Goal: Task Accomplishment & Management: Manage account settings

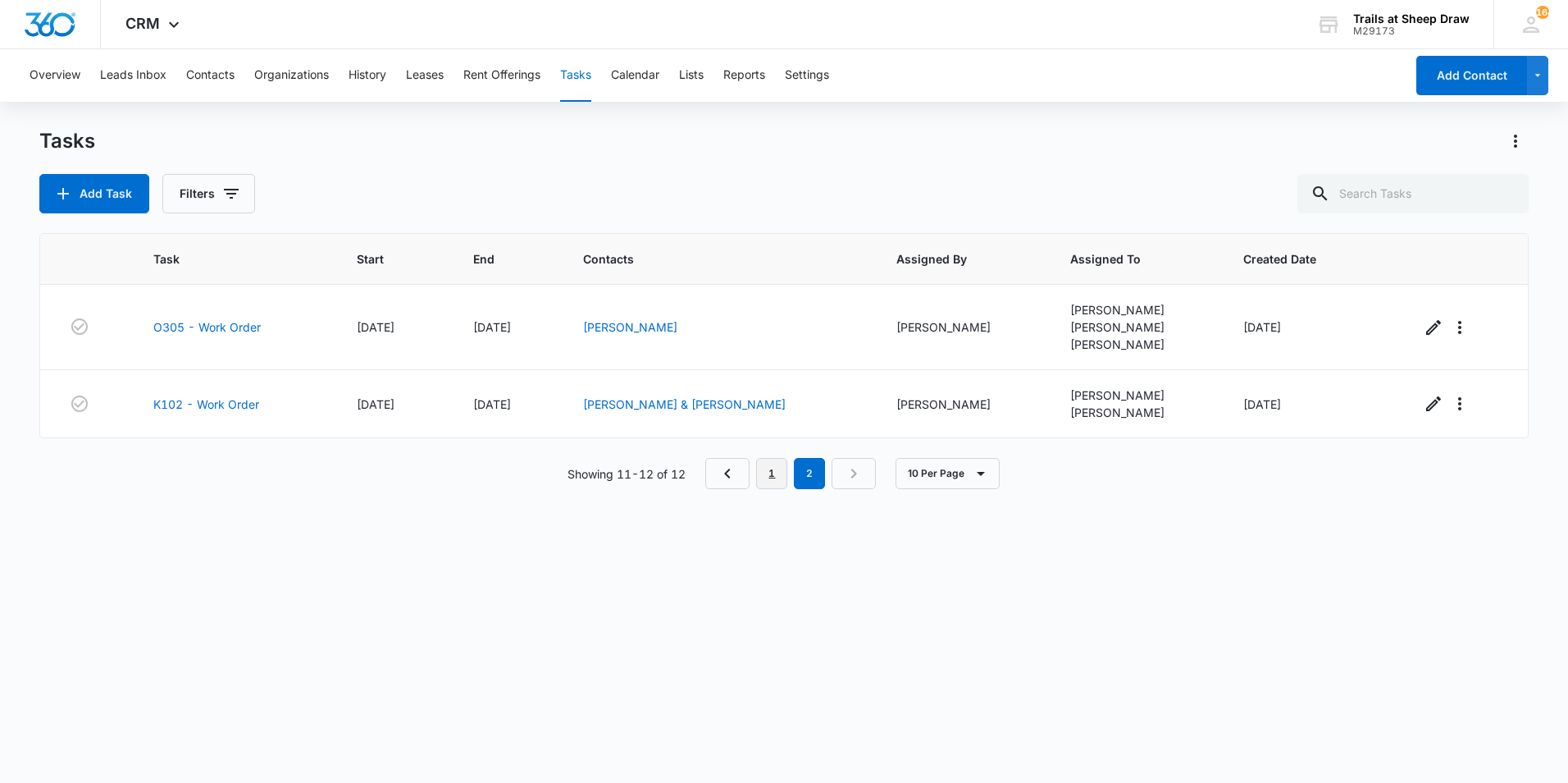
click at [781, 465] on link "1" at bounding box center [771, 473] width 31 height 31
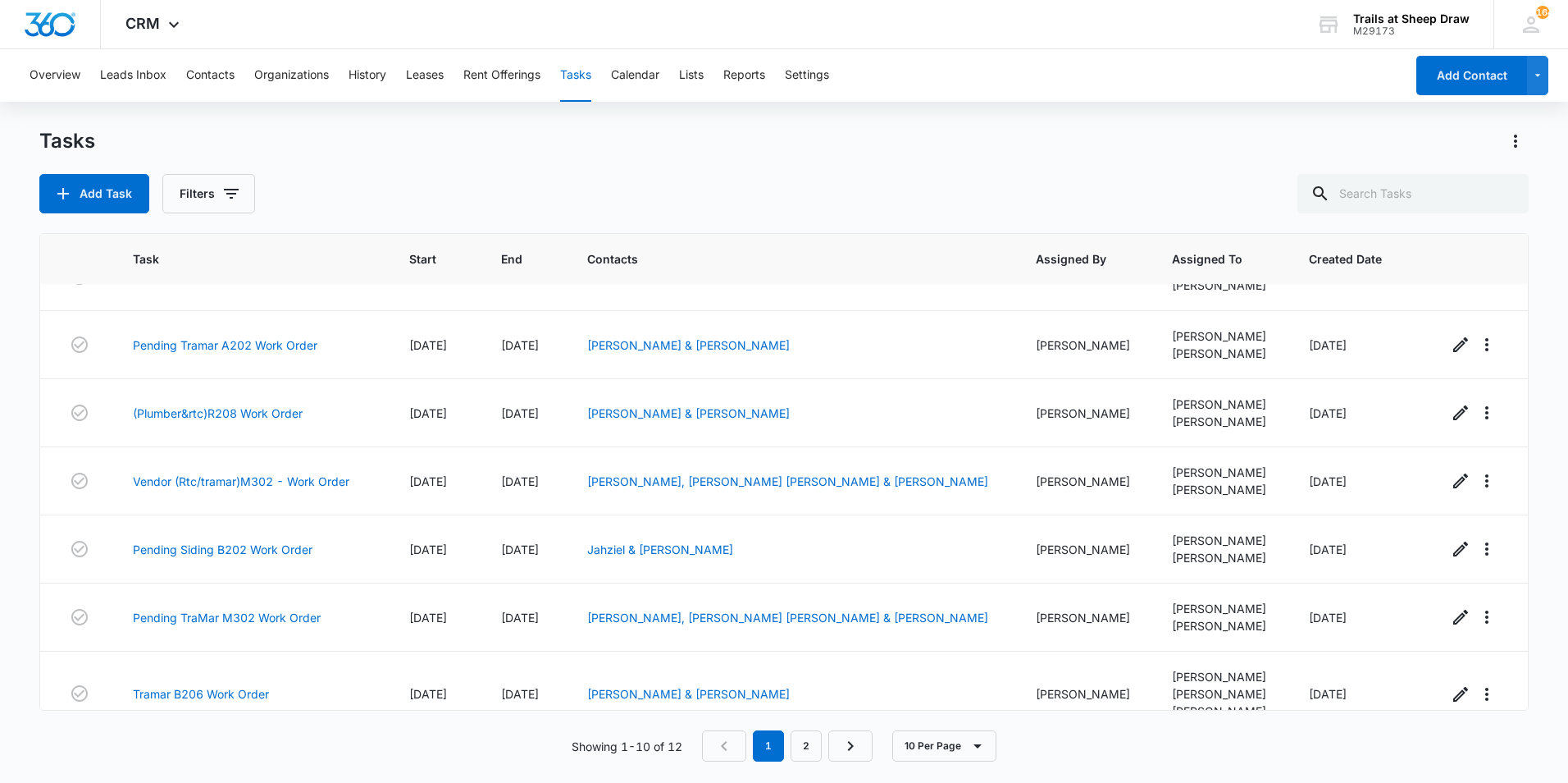
scroll to position [289, 0]
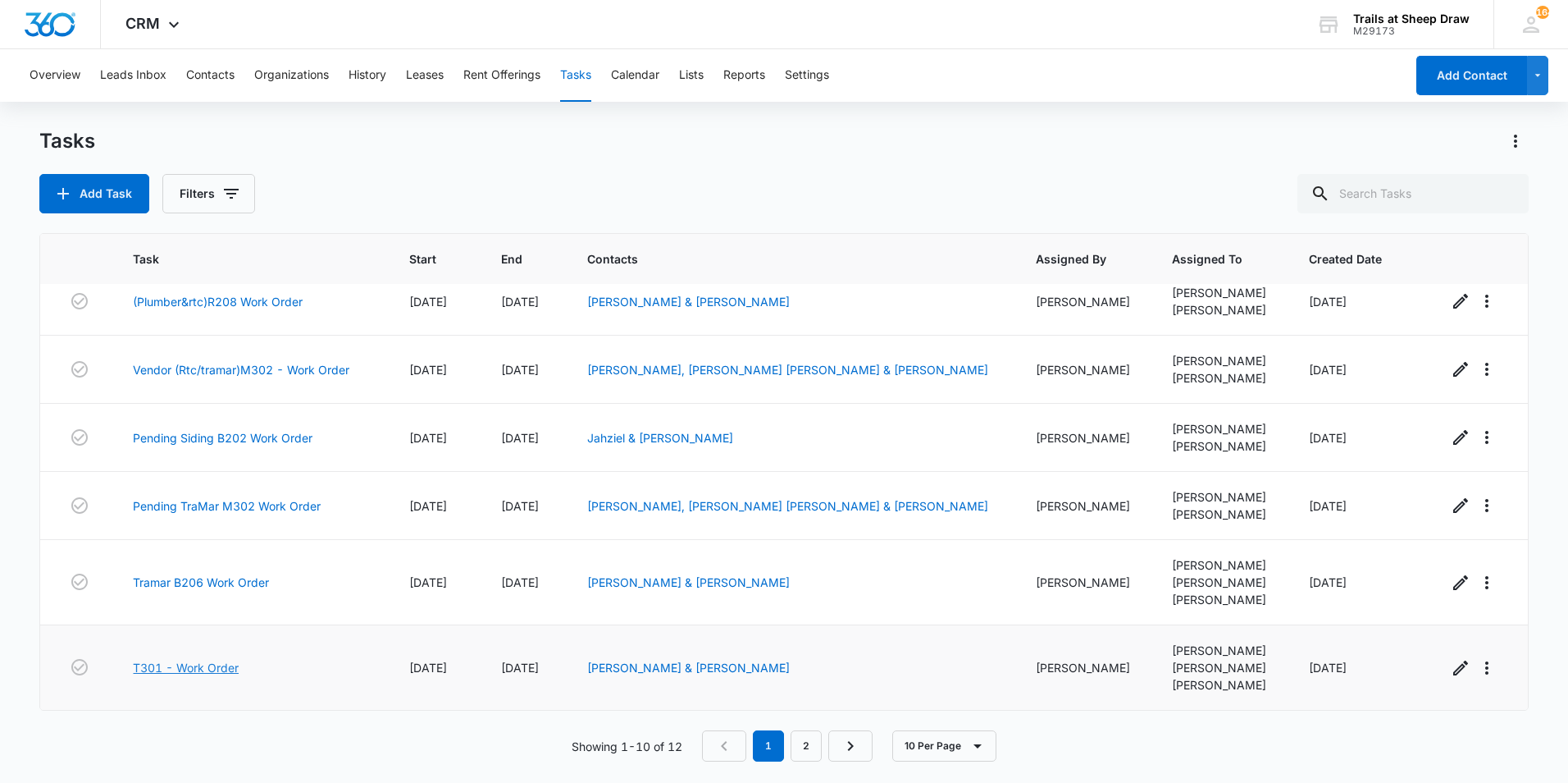
click at [227, 664] on link "T301 - Work Order" at bounding box center [185, 667] width 106 height 17
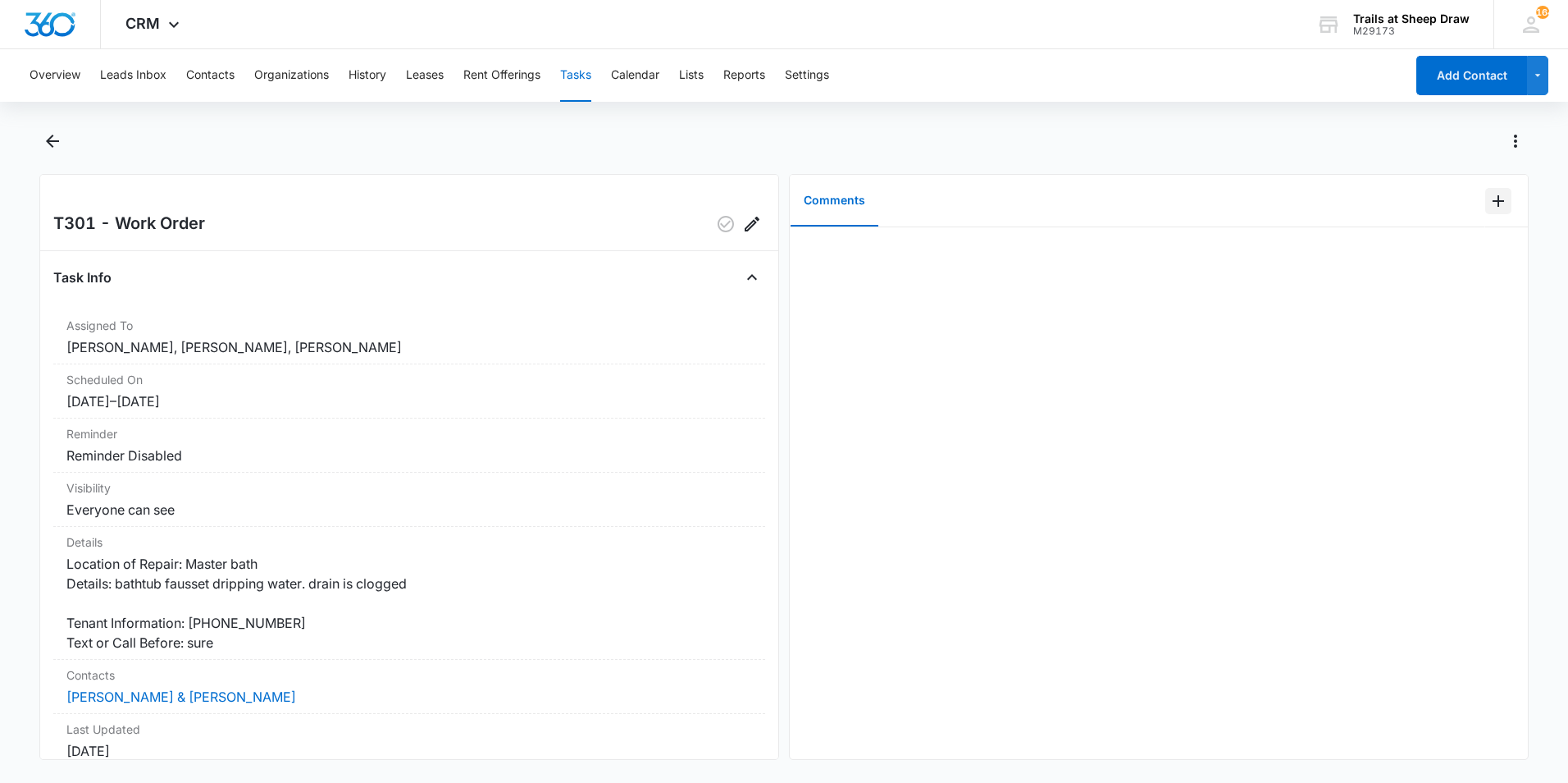
click at [1493, 197] on icon "Add Comment" at bounding box center [1498, 200] width 20 height 20
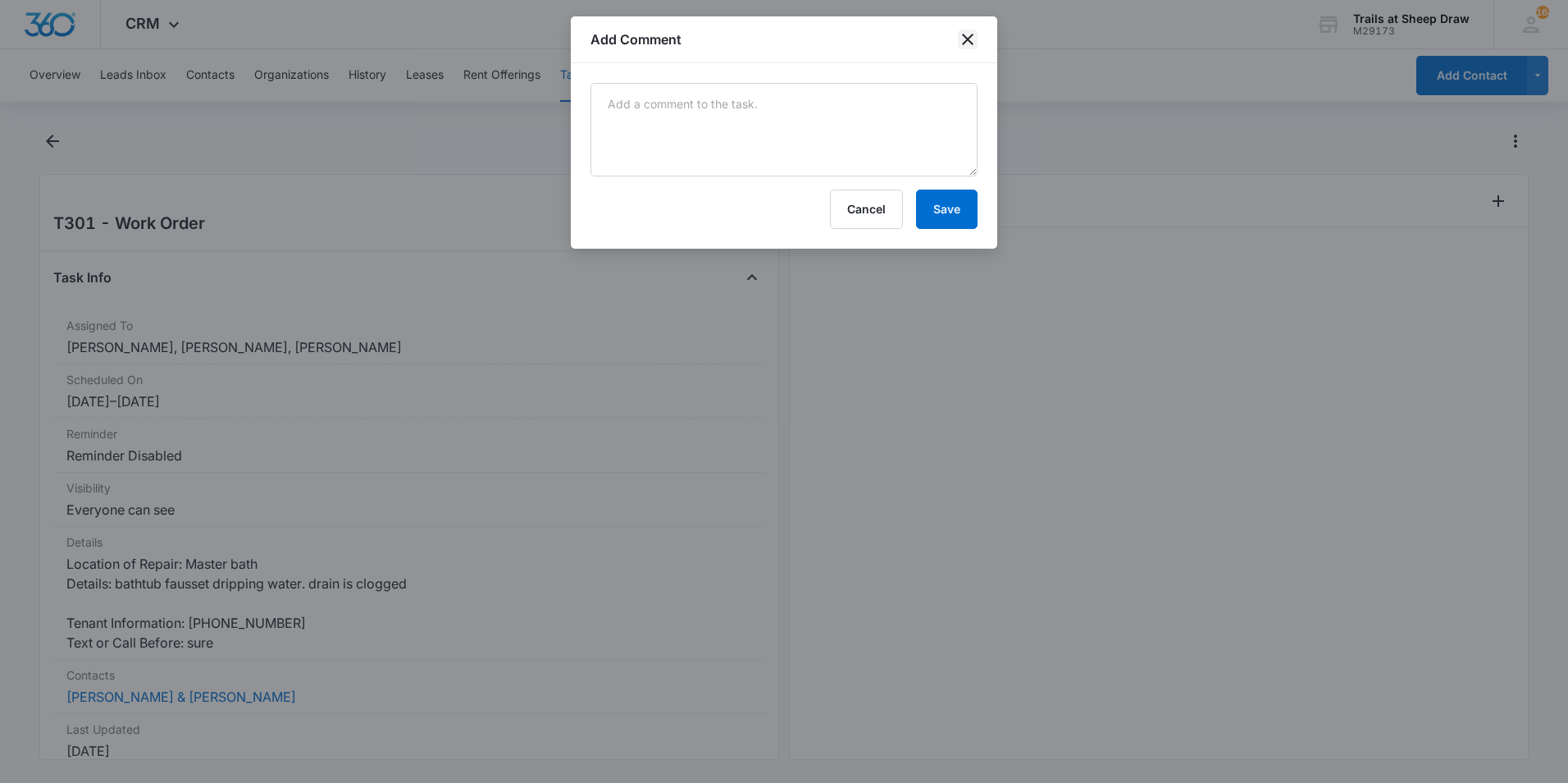
click at [975, 39] on icon "close" at bounding box center [967, 39] width 20 height 20
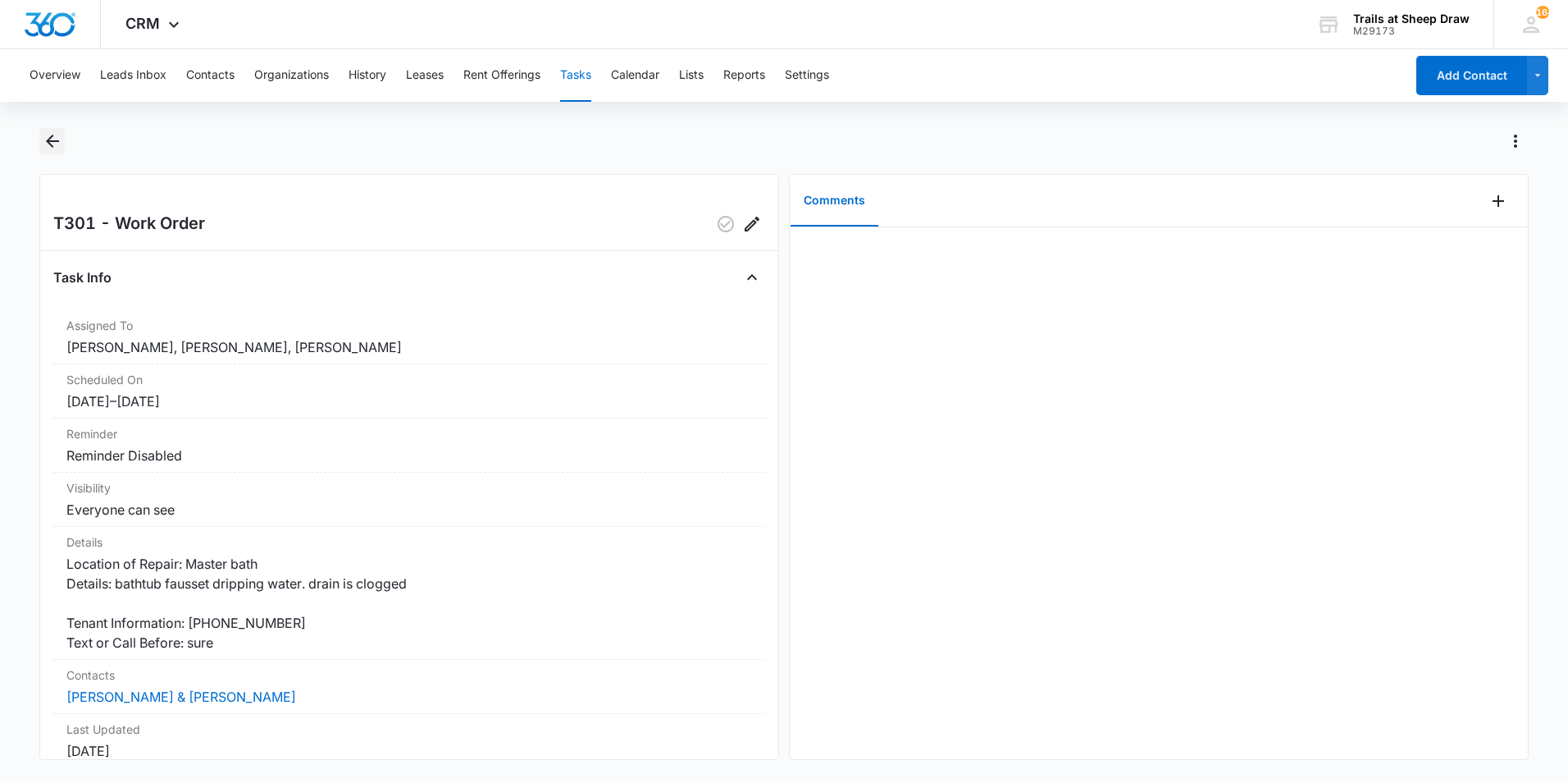
click at [43, 138] on icon "Back" at bounding box center [52, 140] width 20 height 20
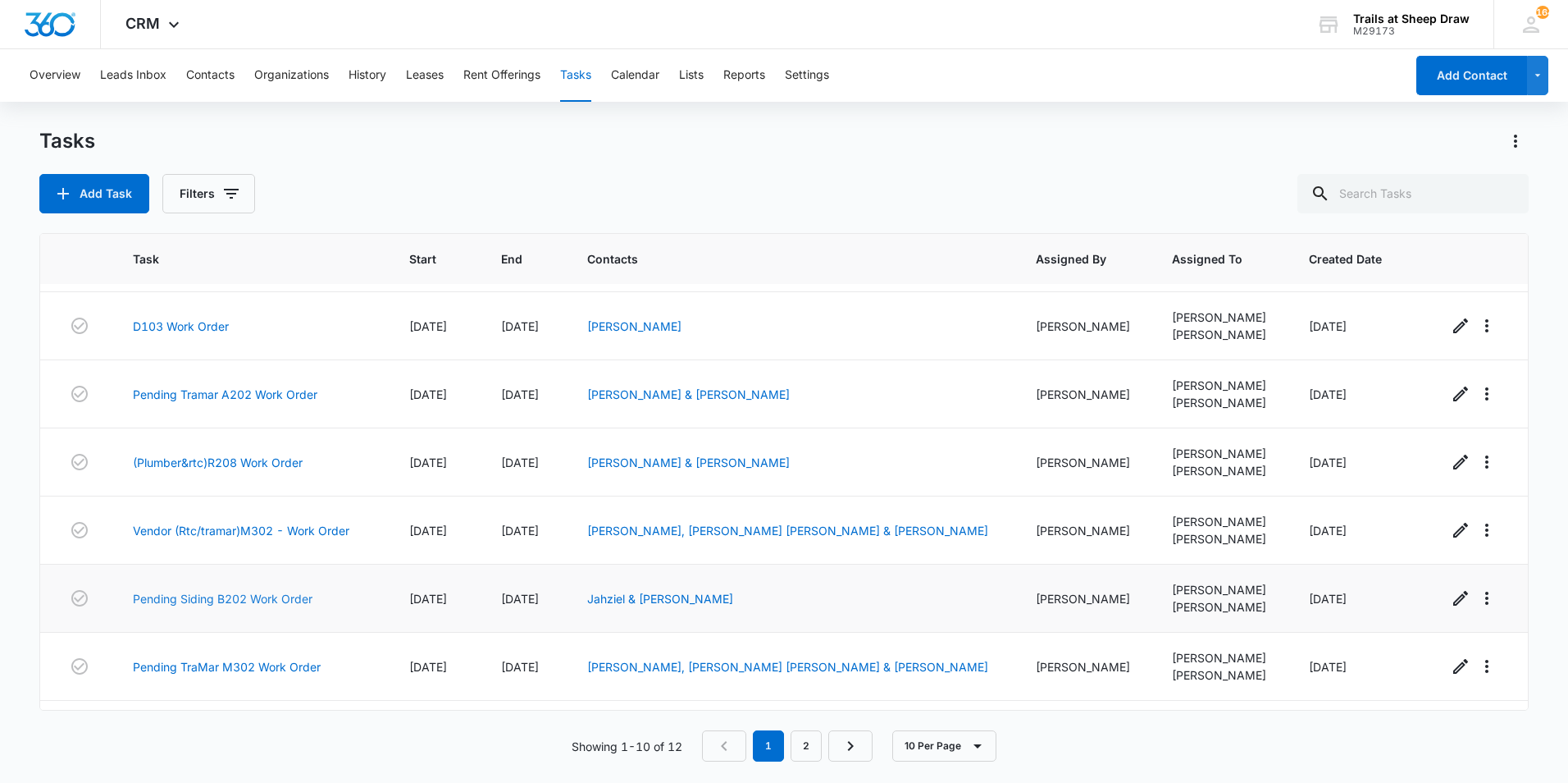
scroll to position [126, 0]
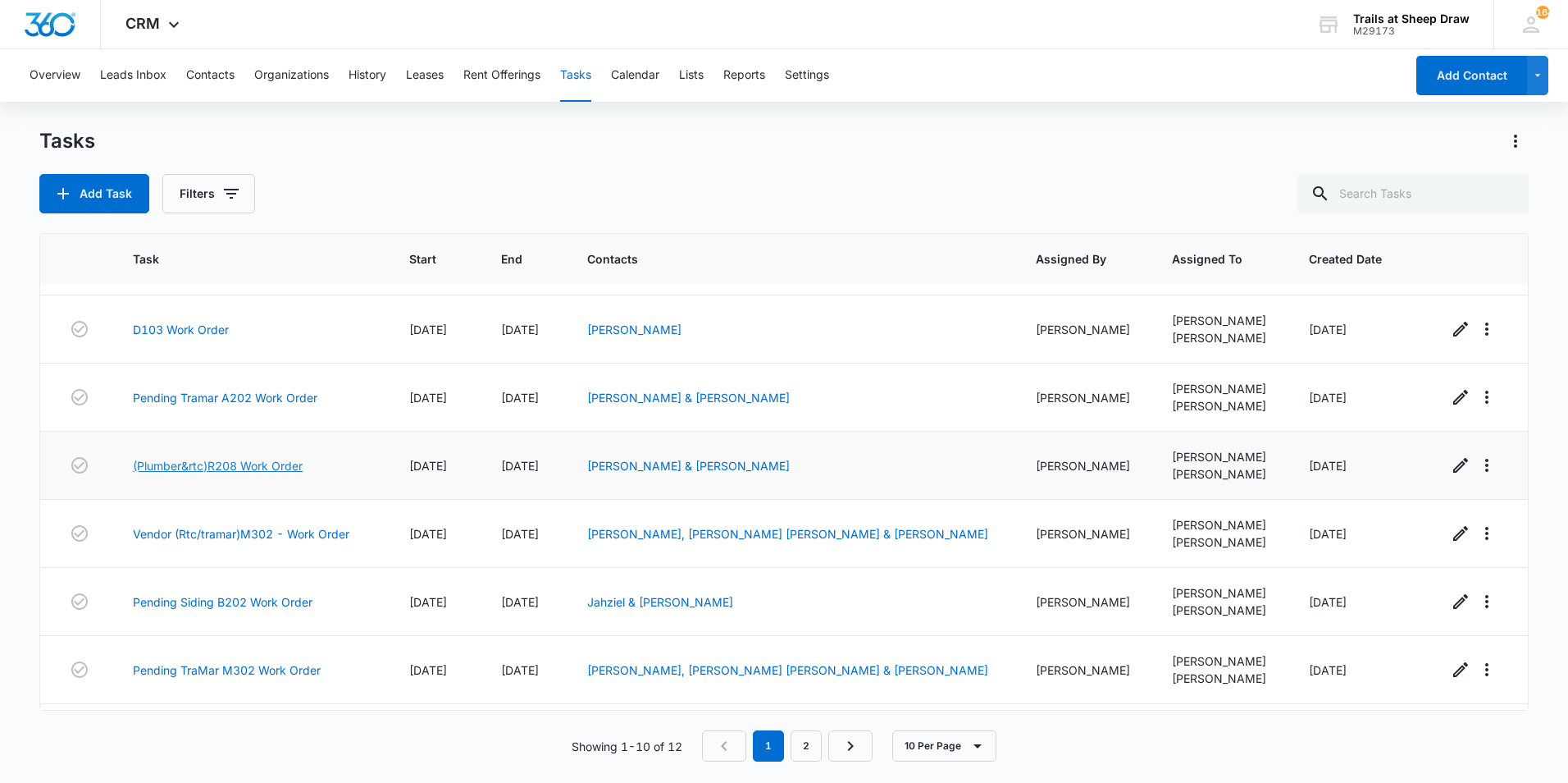
click at [252, 466] on link "(Plumber&rtc)R208 Work Order" at bounding box center [217, 465] width 169 height 17
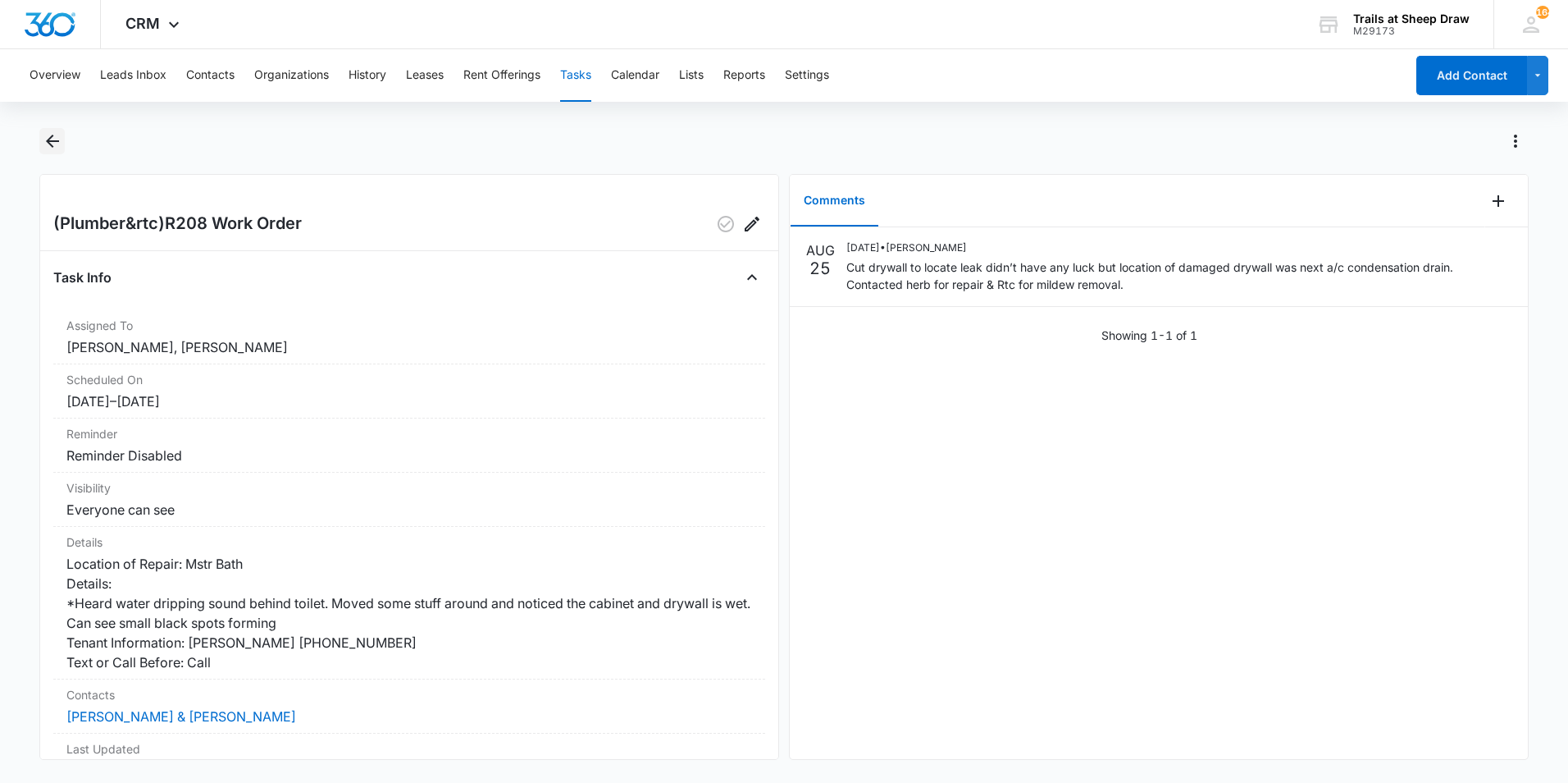
click at [55, 142] on icon "Back" at bounding box center [52, 140] width 20 height 20
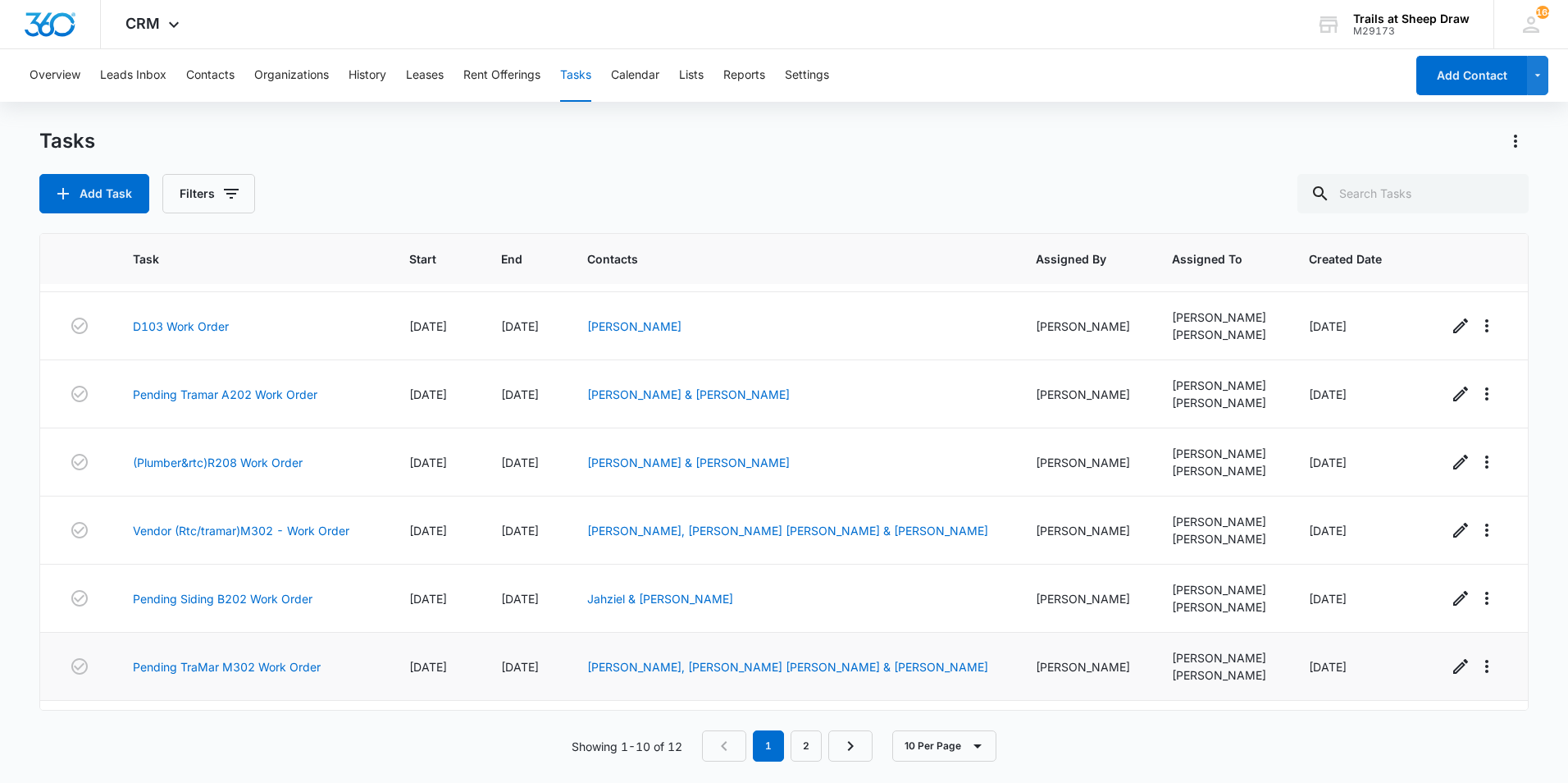
scroll to position [289, 0]
